Goal: Find specific page/section: Find specific page/section

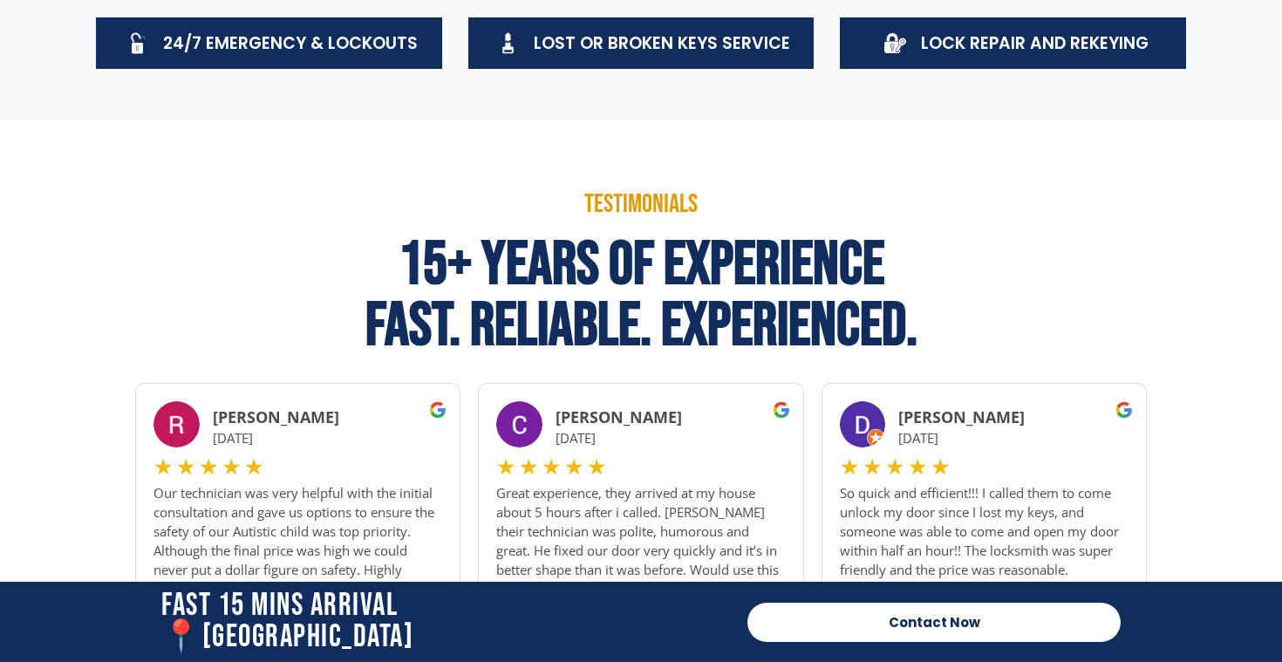
scroll to position [838, 0]
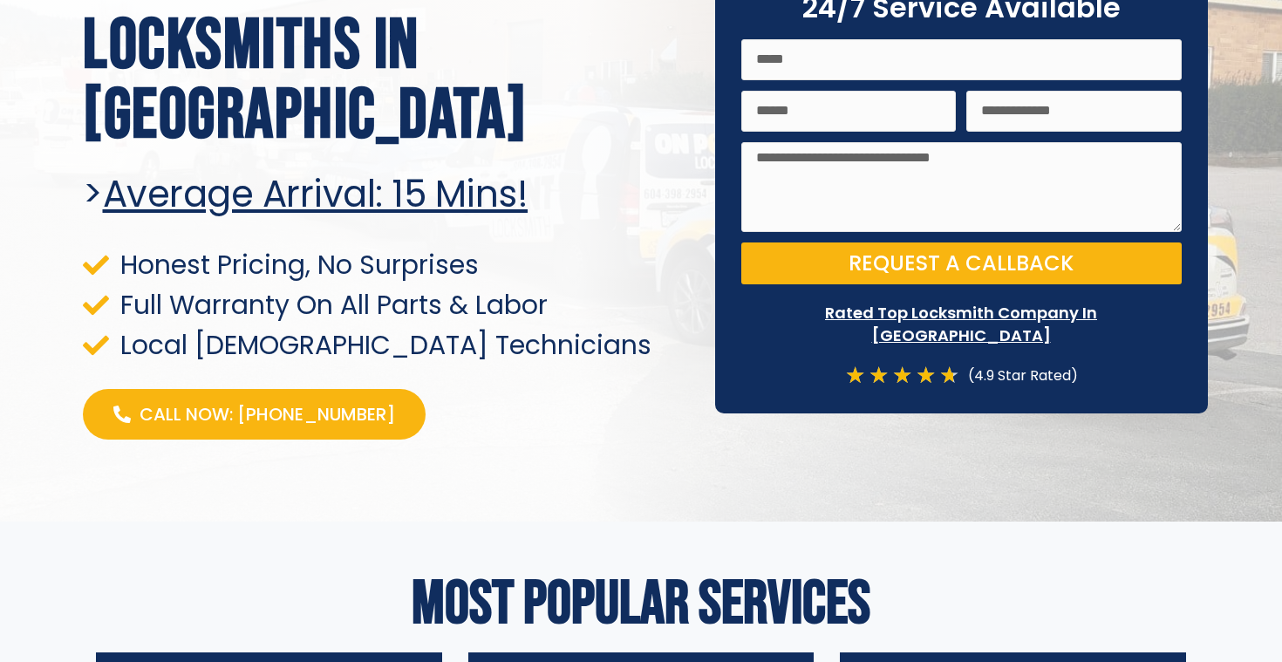
scroll to position [192, 0]
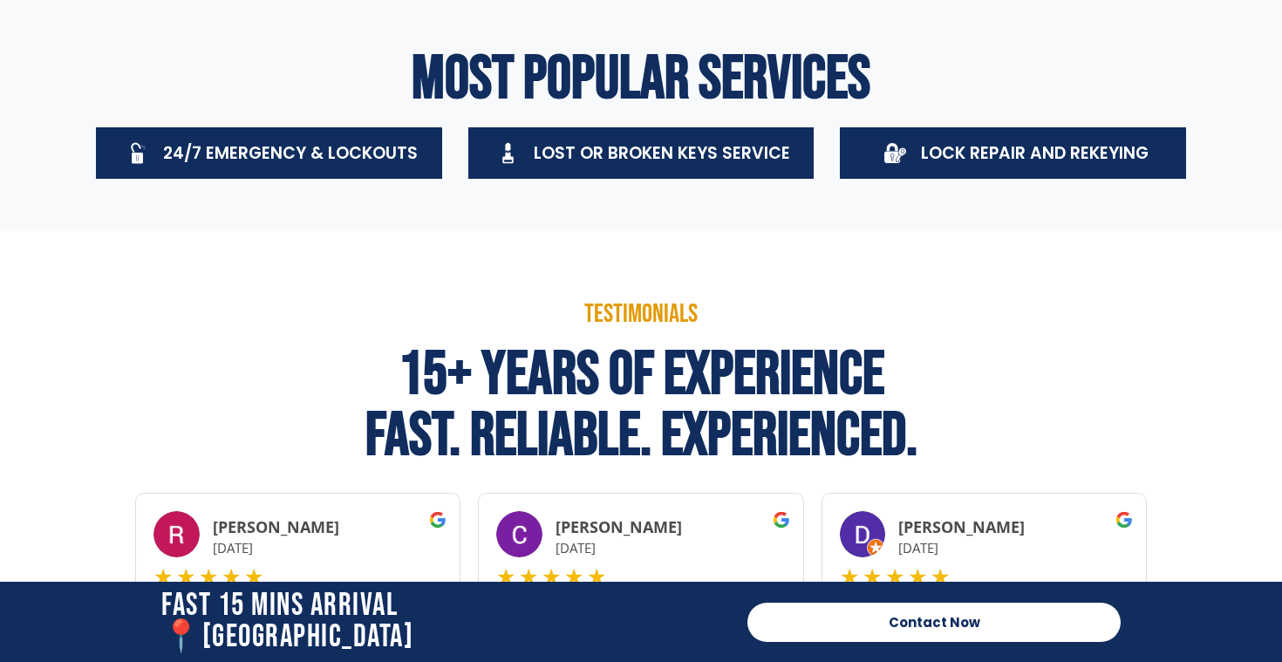
scroll to position [727, 0]
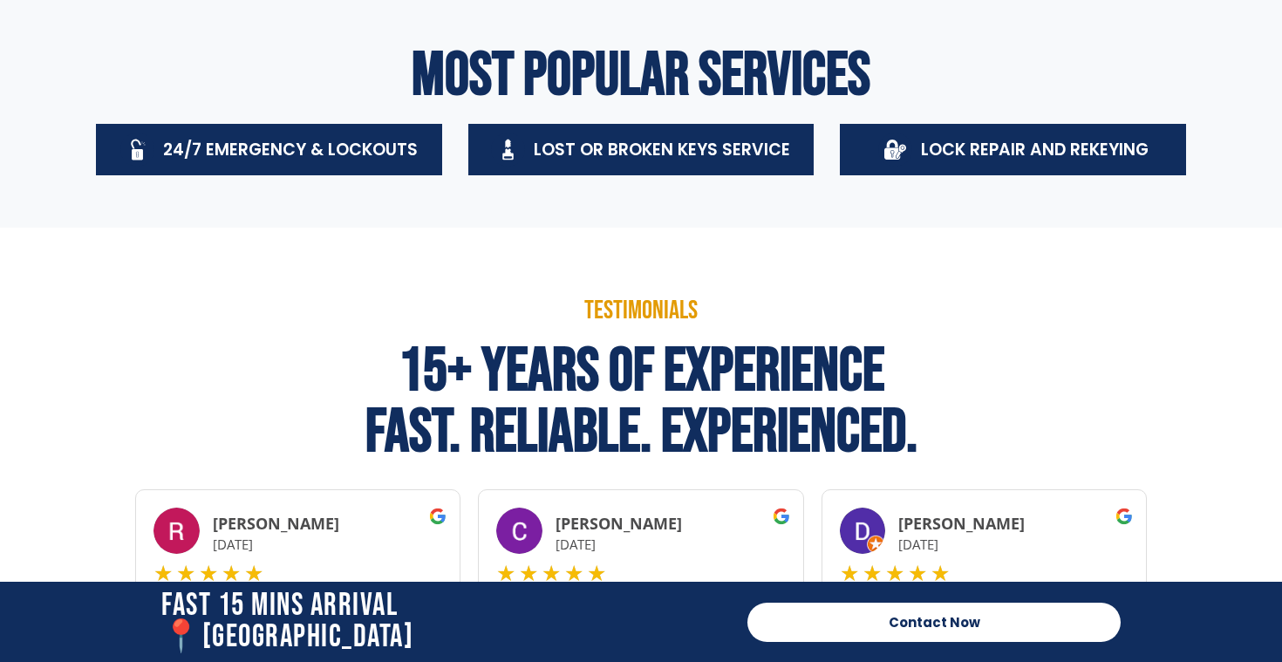
click at [236, 420] on h2 "15+ Years Of Experience Fast. Reliable. Experienced." at bounding box center [640, 402] width 1029 height 122
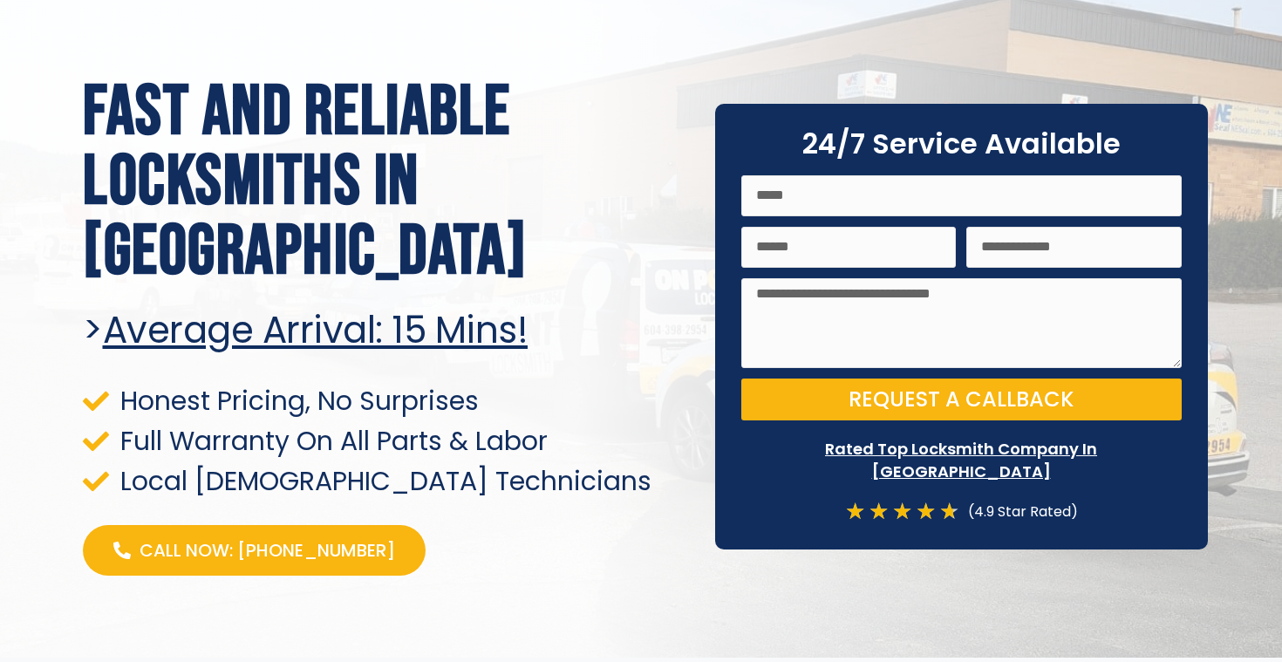
scroll to position [3, 0]
